Goal: Contribute content

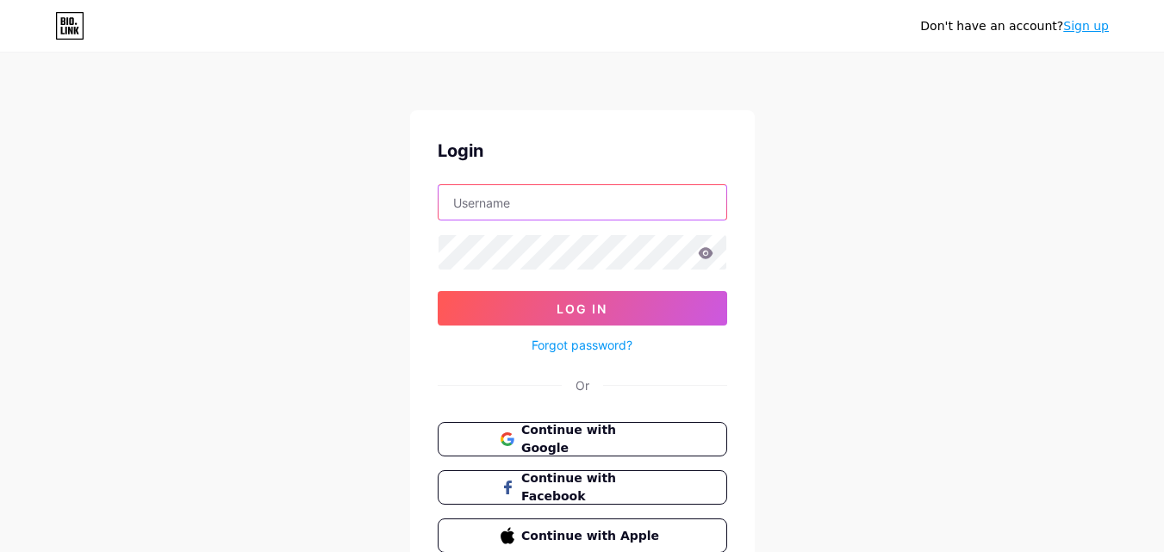
type input "[EMAIL_ADDRESS][DOMAIN_NAME]"
click at [622, 203] on input "[EMAIL_ADDRESS][DOMAIN_NAME]" at bounding box center [582, 202] width 288 height 34
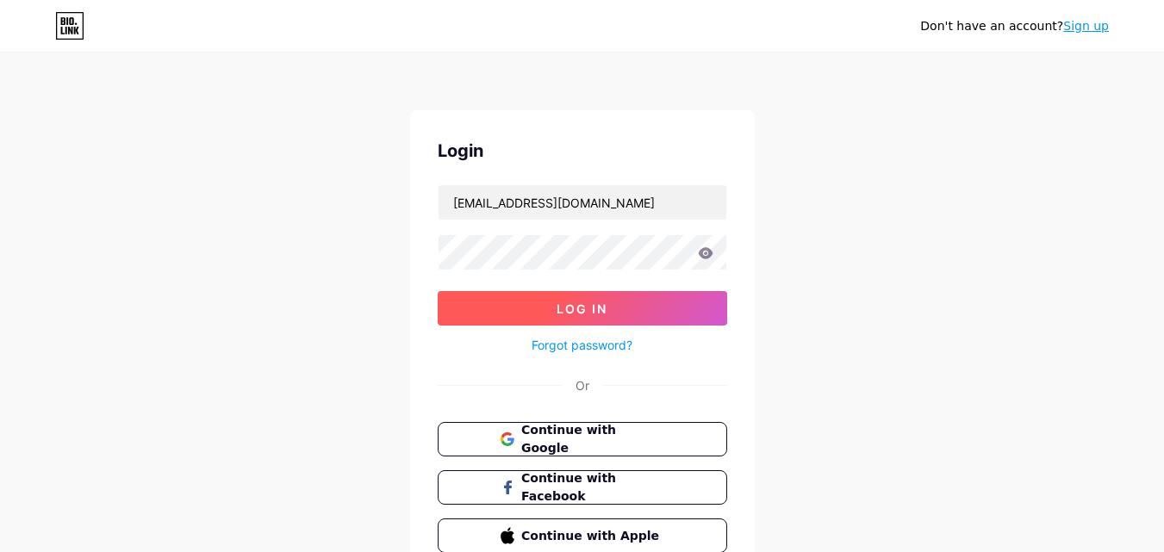
click at [589, 305] on span "Log In" at bounding box center [581, 308] width 51 height 15
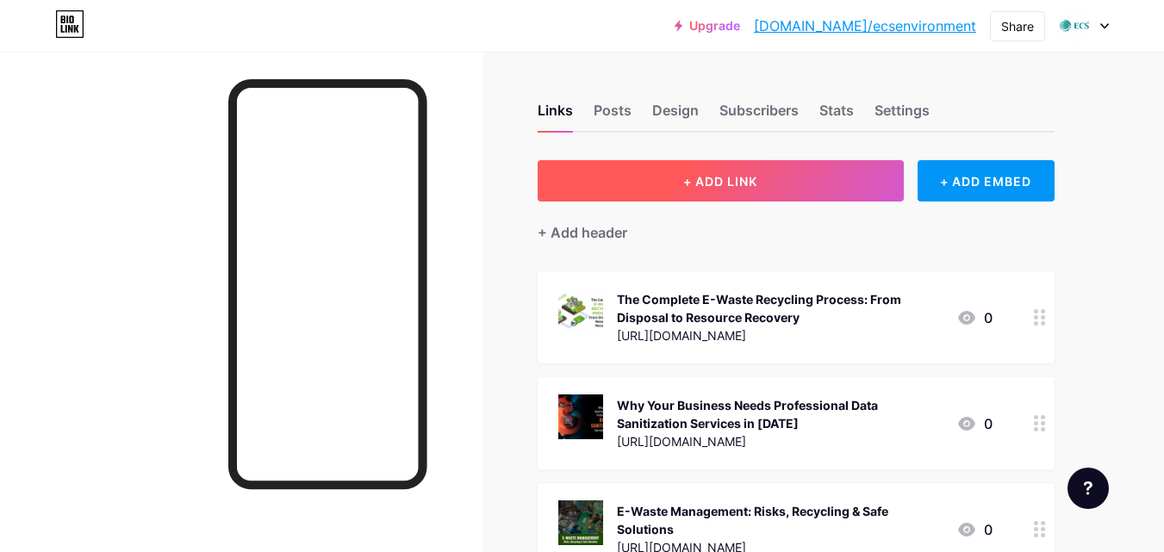
click at [719, 180] on span "+ ADD LINK" at bounding box center [720, 181] width 74 height 15
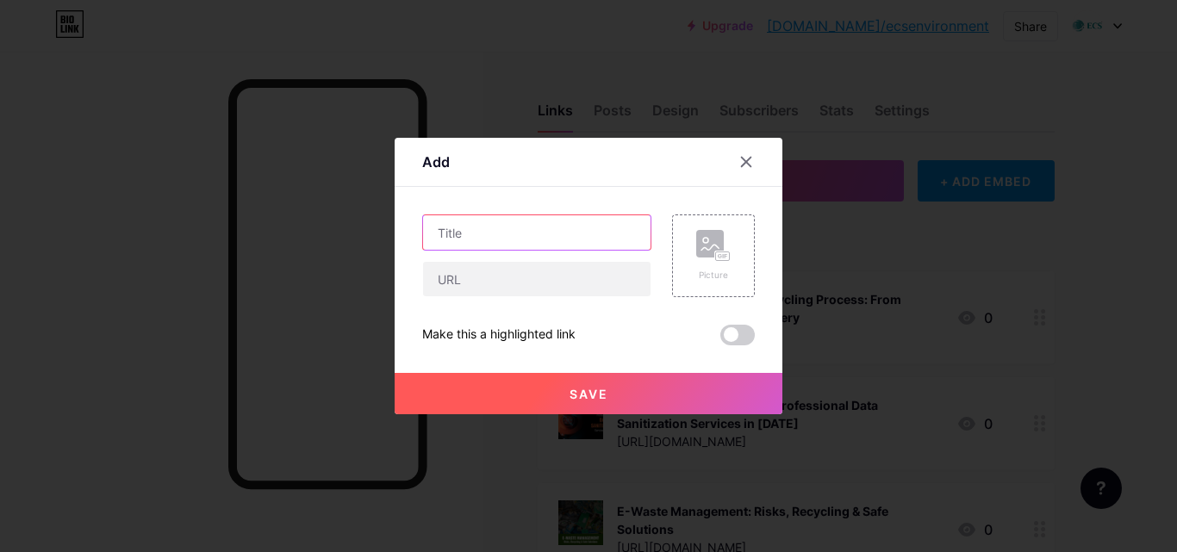
click at [510, 232] on input "text" at bounding box center [536, 232] width 227 height 34
paste input "The Growing Importance of IT Asset Recovery in [DATE]"
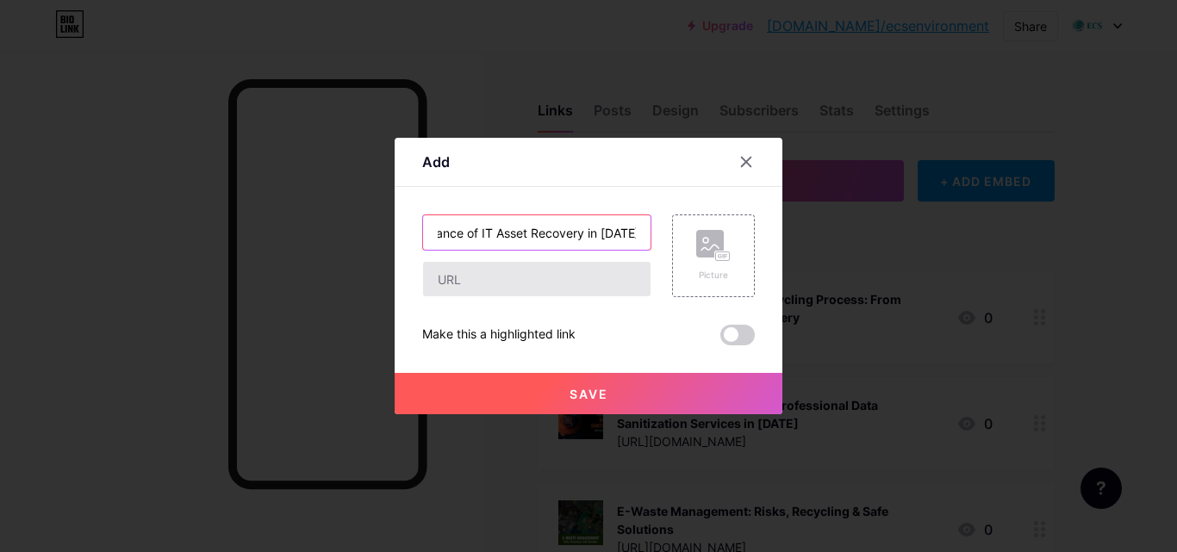
scroll to position [0, 110]
type input "The Growing Importance of IT Asset Recovery in [DATE]"
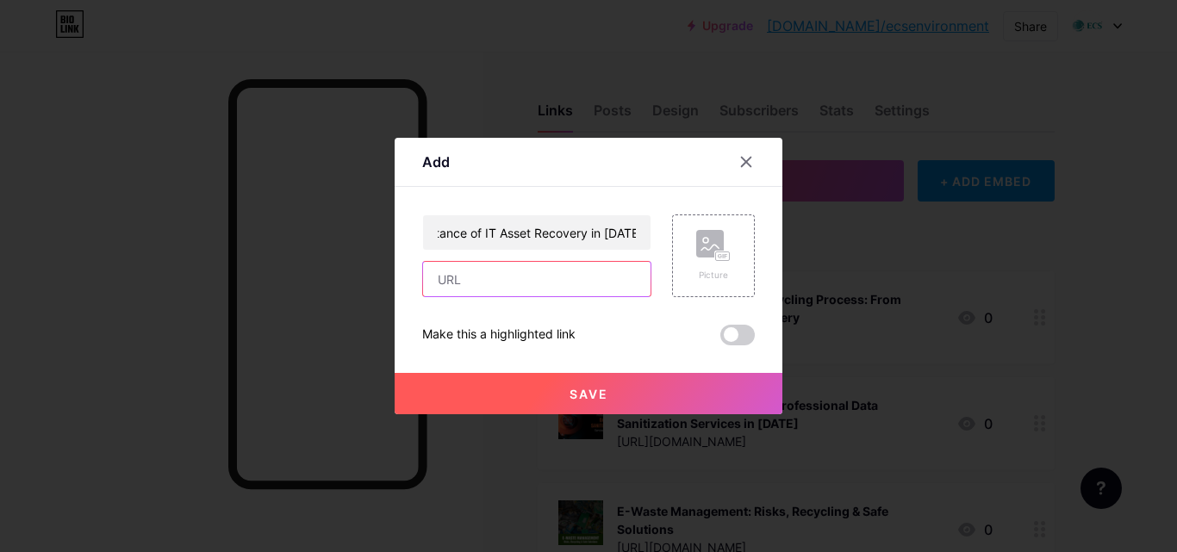
click at [526, 283] on input "text" at bounding box center [536, 279] width 227 height 34
click at [537, 282] on input "text" at bounding box center [536, 279] width 227 height 34
paste input "[URL][DOMAIN_NAME]"
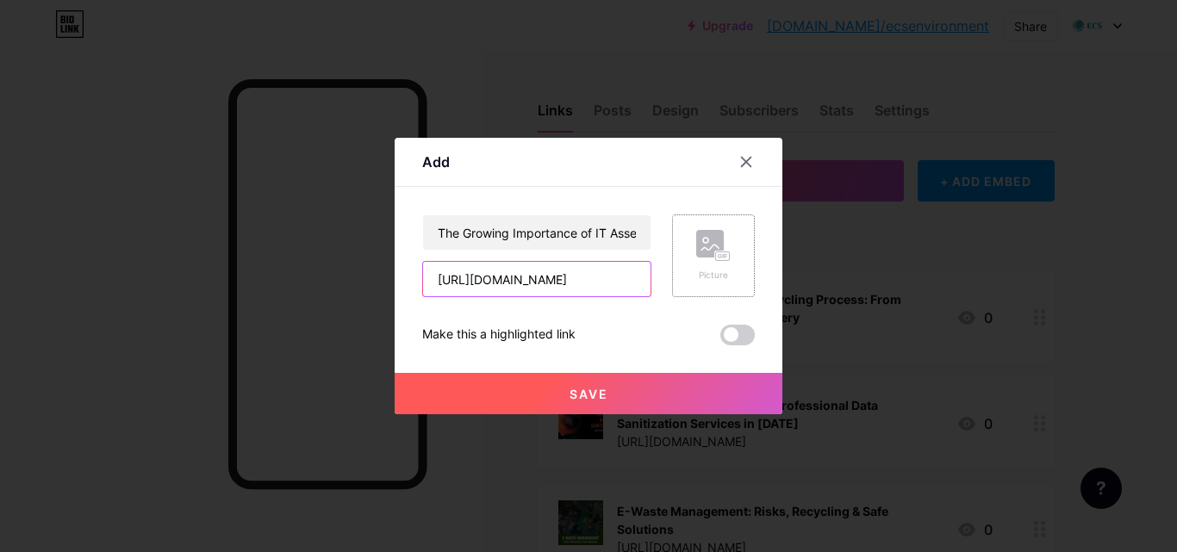
type input "[URL][DOMAIN_NAME]"
click at [722, 252] on rect at bounding box center [723, 256] width 14 height 9
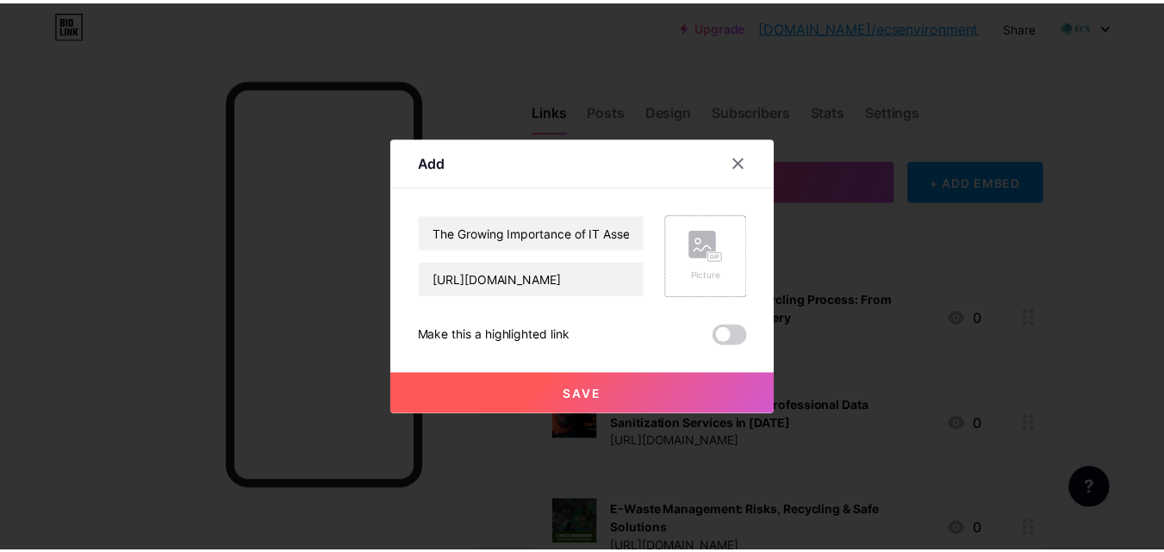
scroll to position [0, 0]
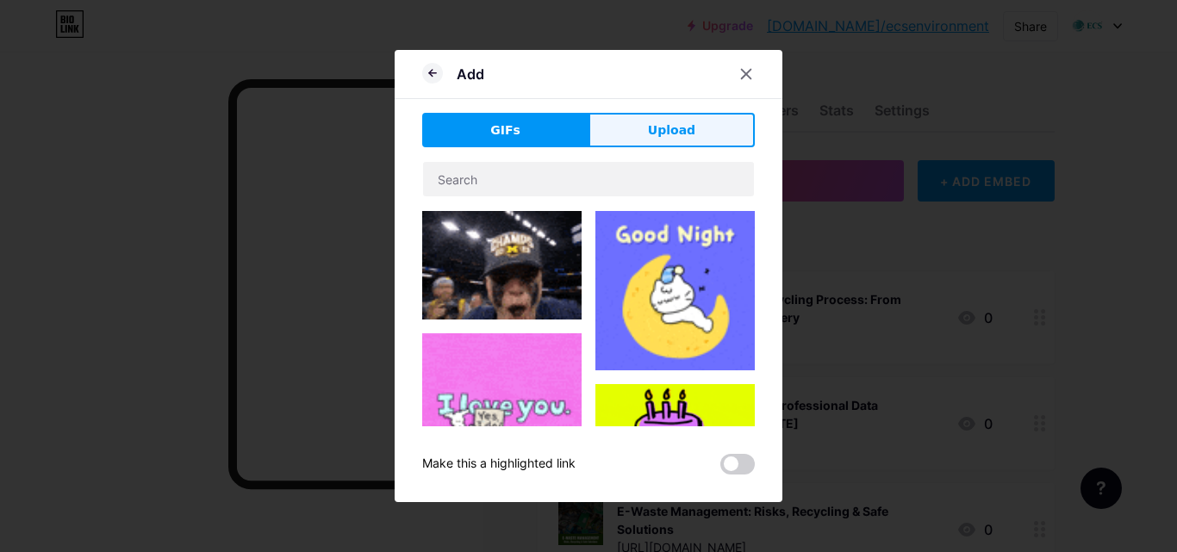
click at [664, 132] on span "Upload" at bounding box center [671, 130] width 47 height 18
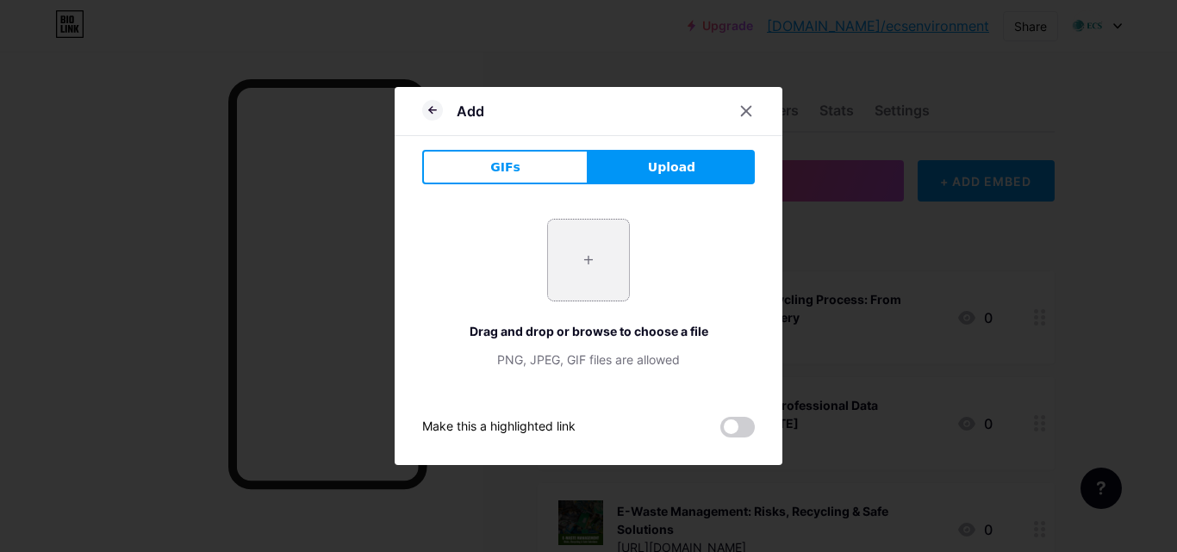
click at [593, 254] on input "file" at bounding box center [588, 260] width 81 height 81
type input "C:\fakepath\The-Growing-Importance-of-IT-Asset-Recovery-in-2025.jpg"
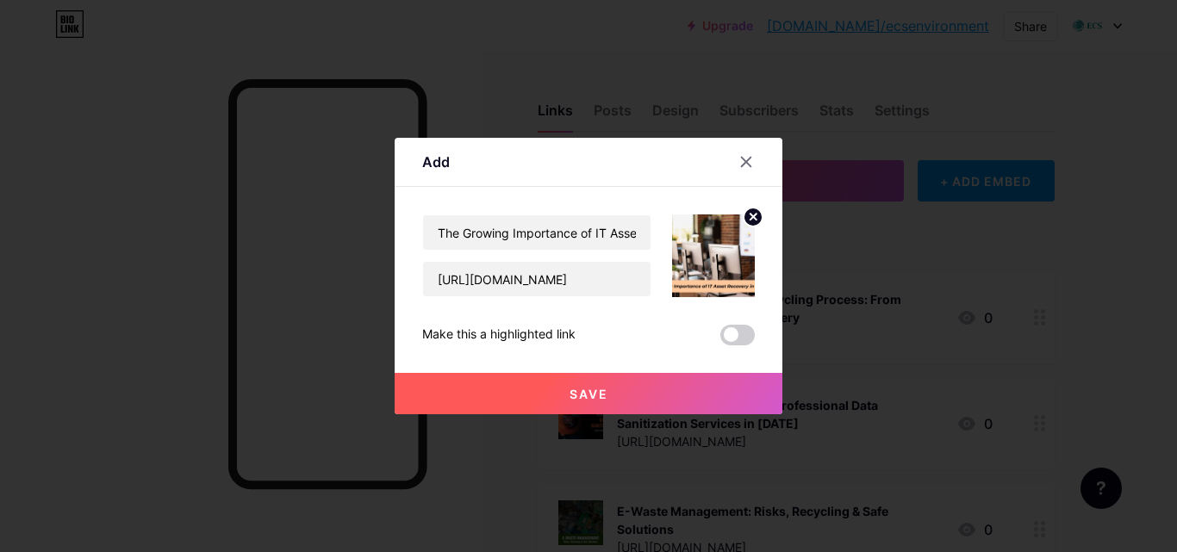
click at [583, 390] on span "Save" at bounding box center [588, 394] width 39 height 15
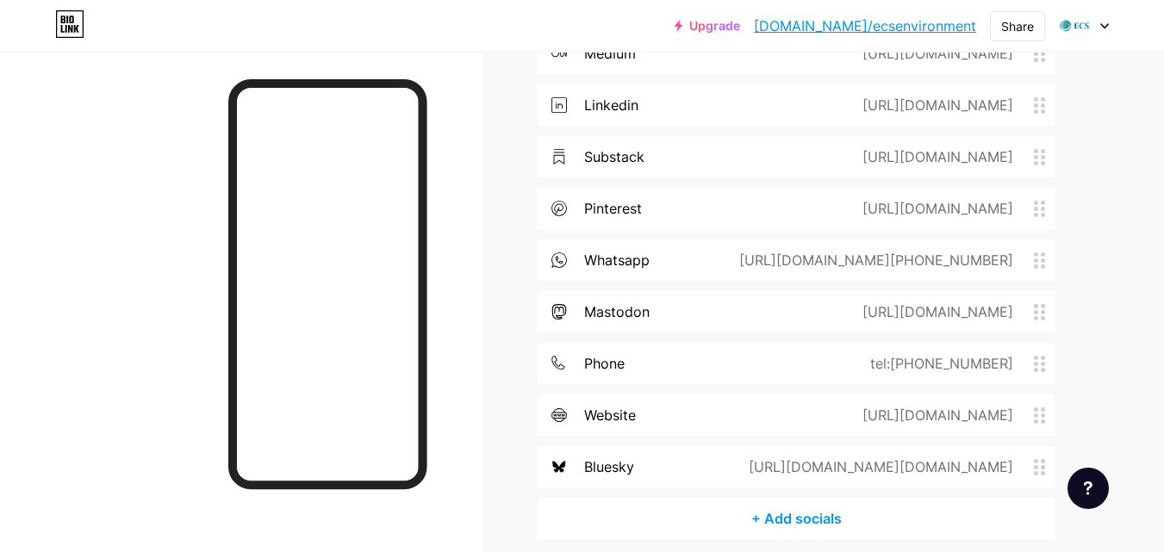
scroll to position [2068, 0]
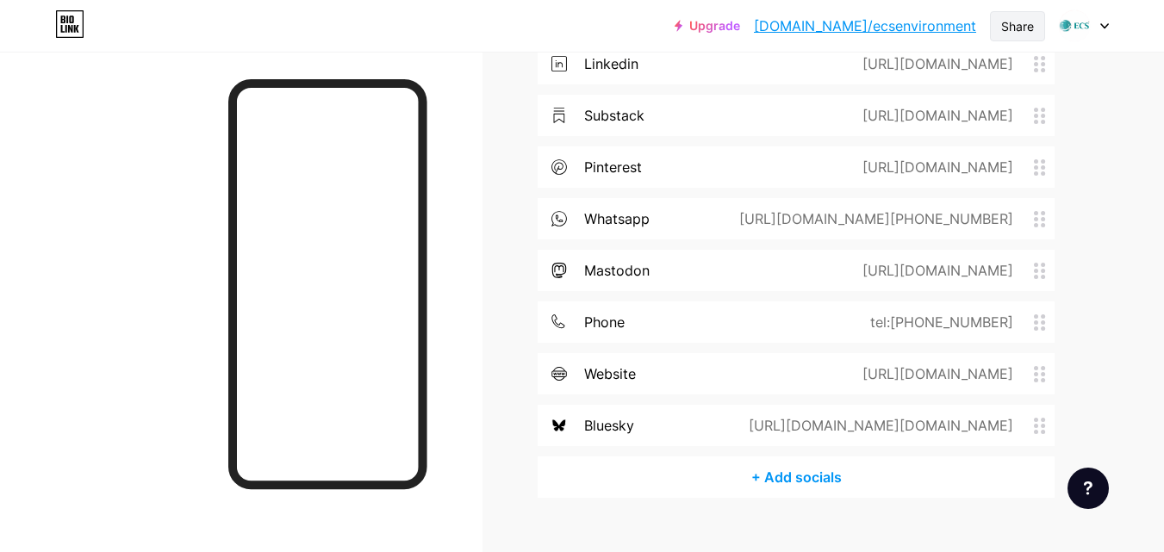
click at [1012, 29] on div "Share" at bounding box center [1017, 26] width 33 height 18
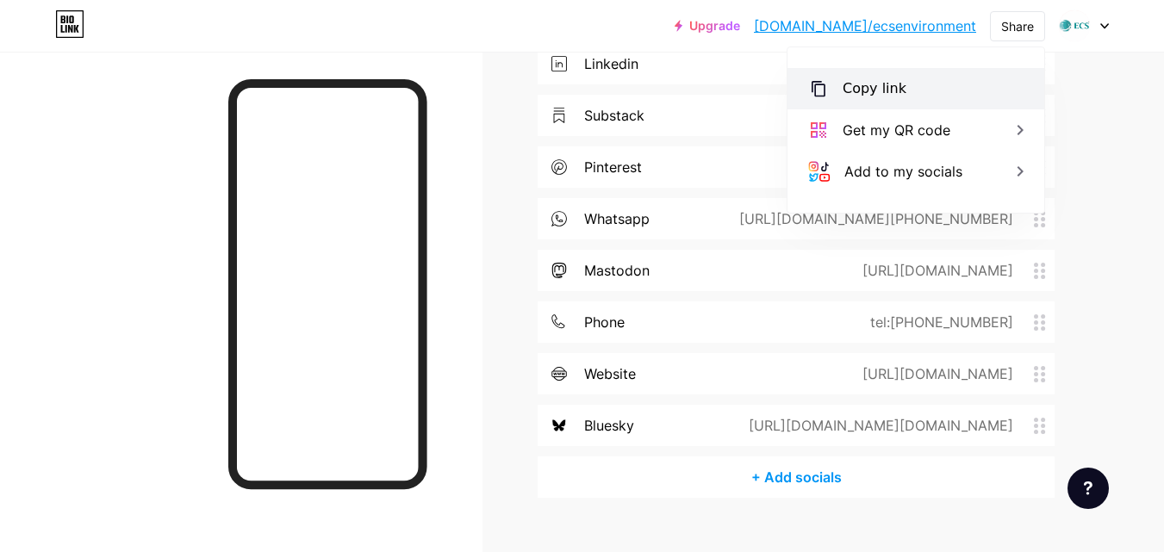
click at [888, 94] on div "Copy link" at bounding box center [874, 88] width 64 height 21
click at [1099, 25] on div at bounding box center [1084, 25] width 50 height 31
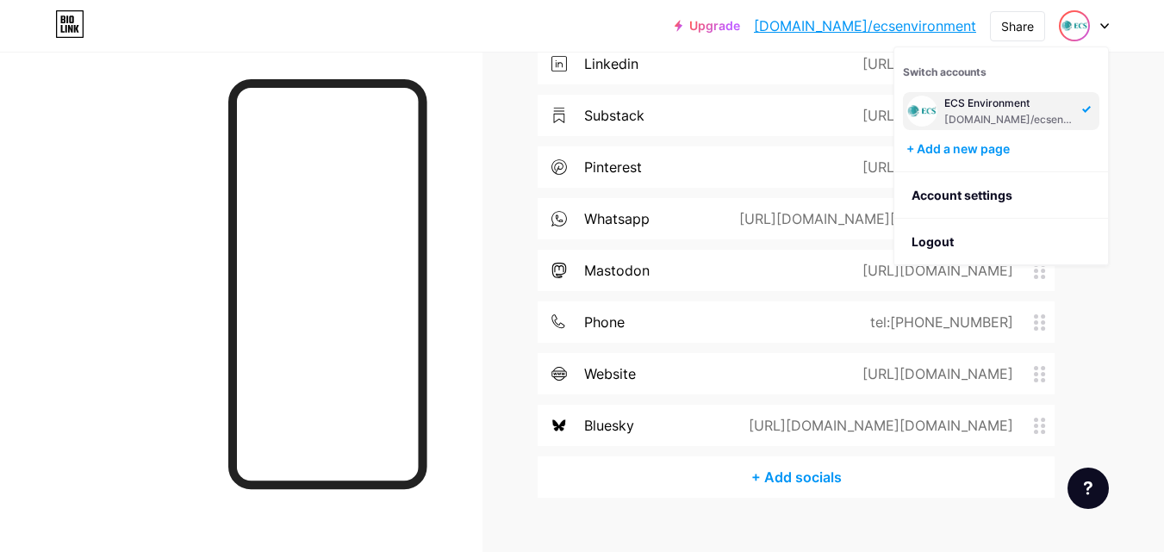
click at [1099, 25] on div at bounding box center [1084, 25] width 50 height 31
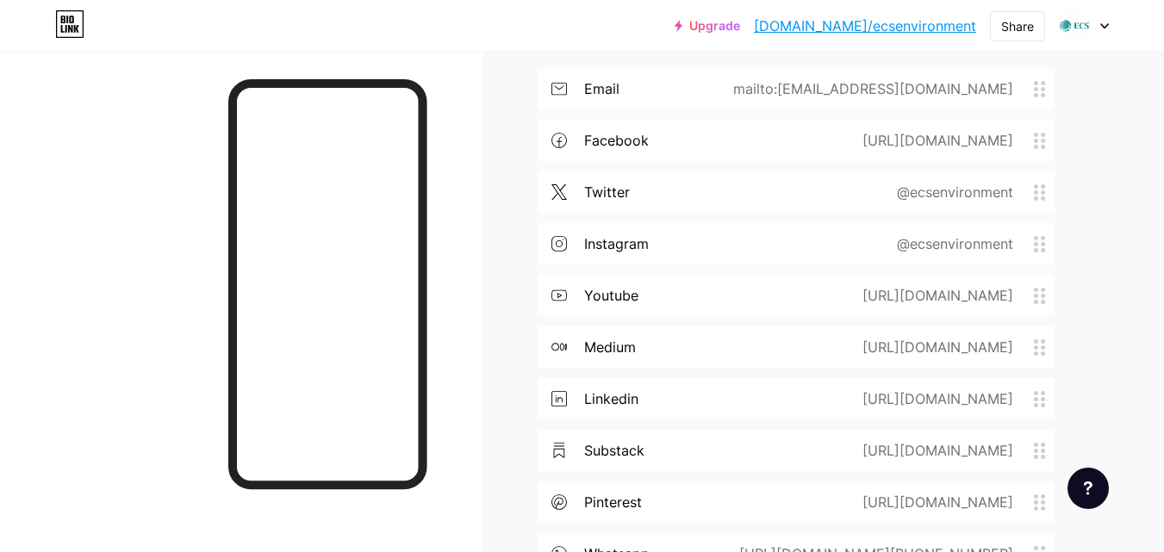
scroll to position [1724, 0]
